Goal: Check status: Check status

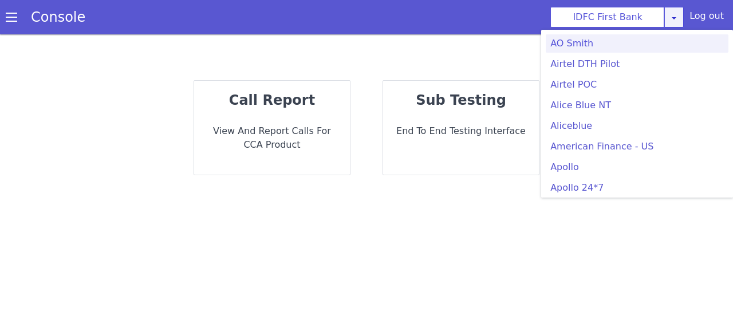
click at [674, 19] on icon at bounding box center [674, 17] width 9 height 9
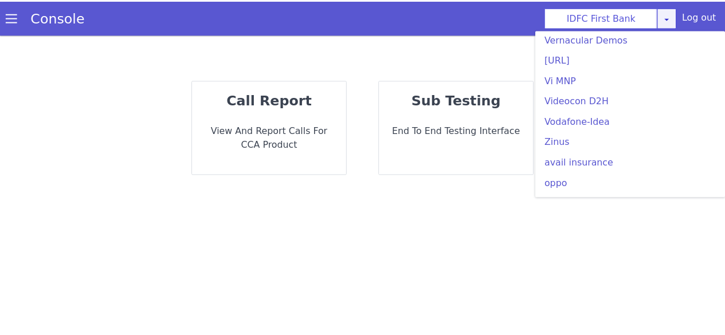
scroll to position [3065, 0]
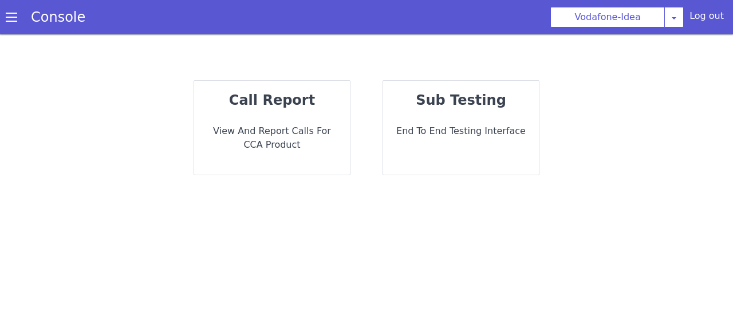
click at [281, 143] on p "View and report calls for CCA Product" at bounding box center [271, 137] width 137 height 27
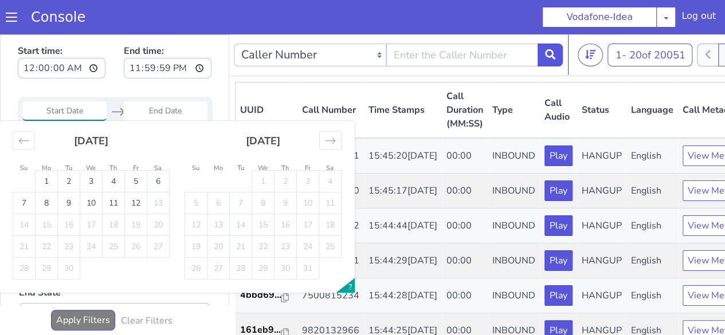
click at [96, 109] on input "Start Date" at bounding box center [64, 110] width 84 height 19
click at [139, 202] on td "12" at bounding box center [136, 203] width 22 height 22
type input "12 Sep 2025"
click at [139, 202] on td "12" at bounding box center [136, 203] width 22 height 22
type input "12 Sep 2025"
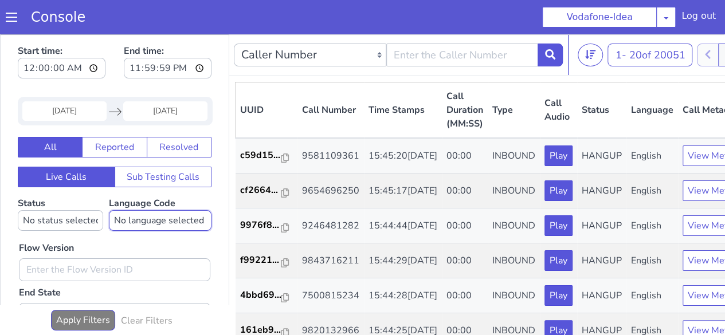
click at [134, 217] on select "No language selected Hindi English Tamil Telugu Kanada Marathi Malayalam Gujara…" at bounding box center [160, 220] width 103 height 21
select select "ta"
click at [109, 210] on select "No language selected Hindi English Tamil Telugu Kanada Marathi Malayalam Gujara…" at bounding box center [160, 220] width 103 height 21
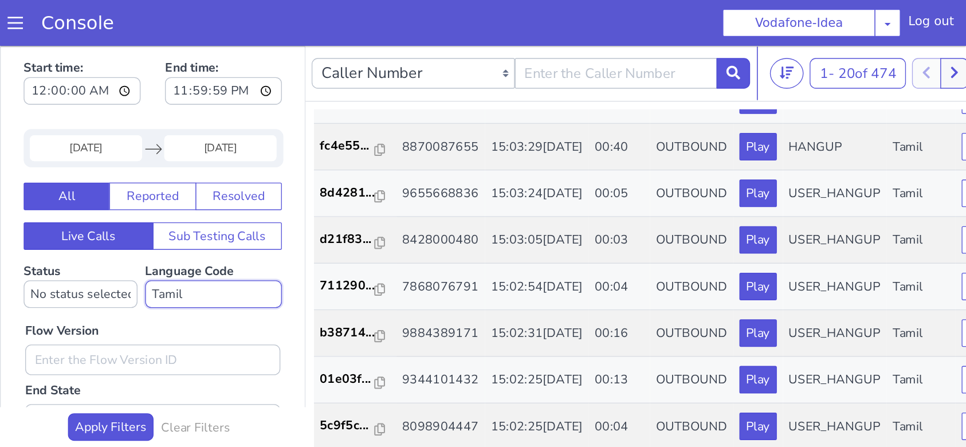
scroll to position [908, 0]
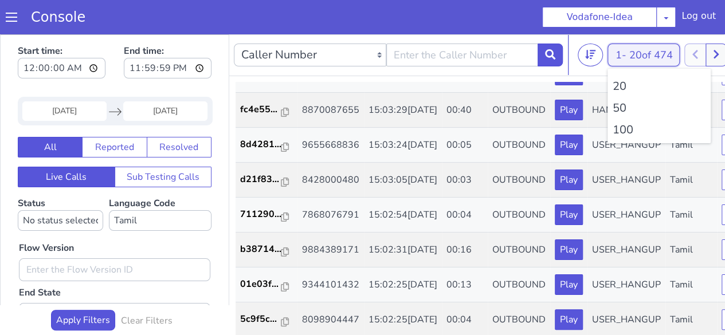
click at [646, 64] on div "1 - 20 of 474 20 50 100" at bounding box center [643, 55] width 72 height 23
click at [623, 128] on li "100" at bounding box center [659, 129] width 94 height 17
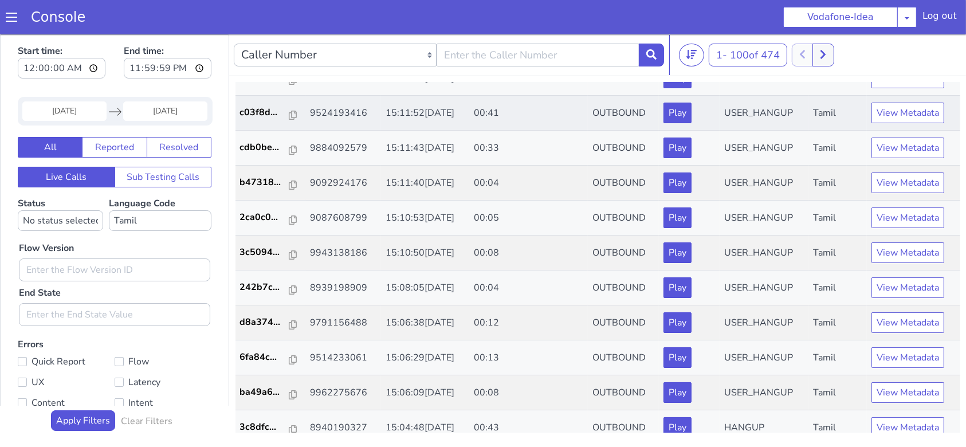
scroll to position [152, 0]
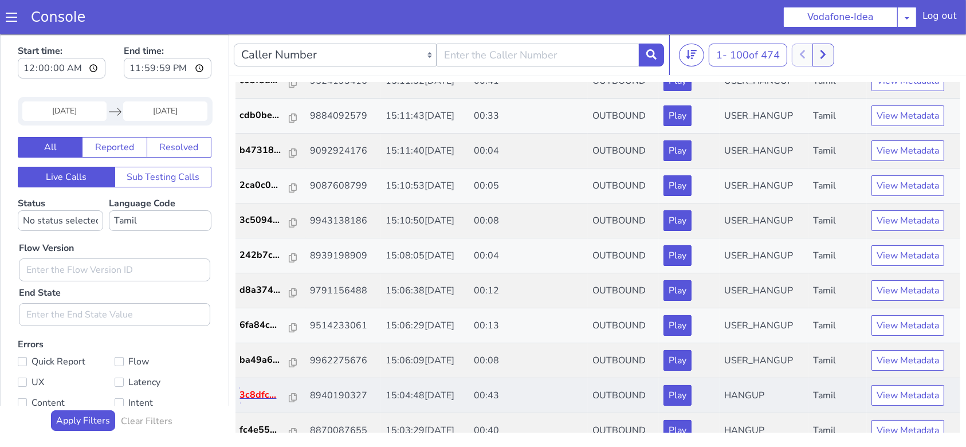
click at [247, 335] on p "3c8dfc..." at bounding box center [265, 394] width 50 height 14
